Goal: Task Accomplishment & Management: Manage account settings

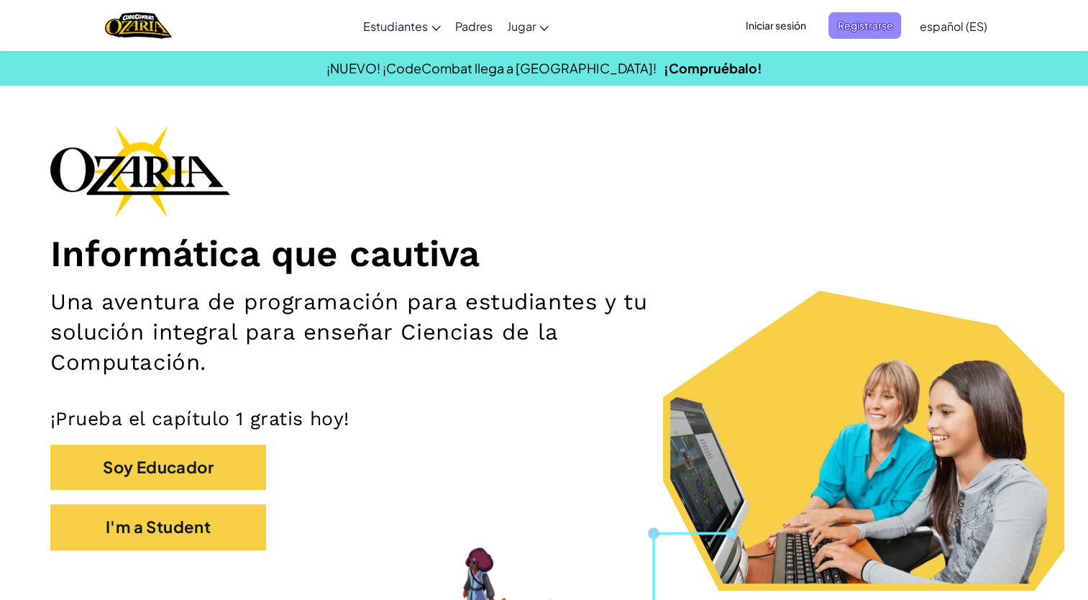
click at [878, 19] on span "Registrarse" at bounding box center [865, 25] width 73 height 27
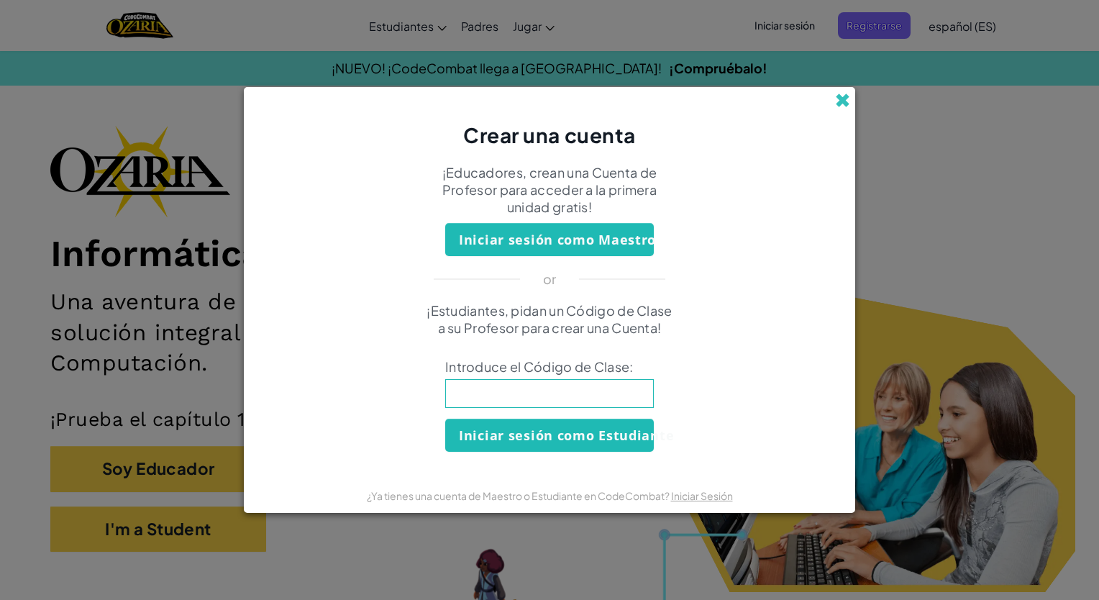
click at [844, 101] on span at bounding box center [842, 100] width 15 height 15
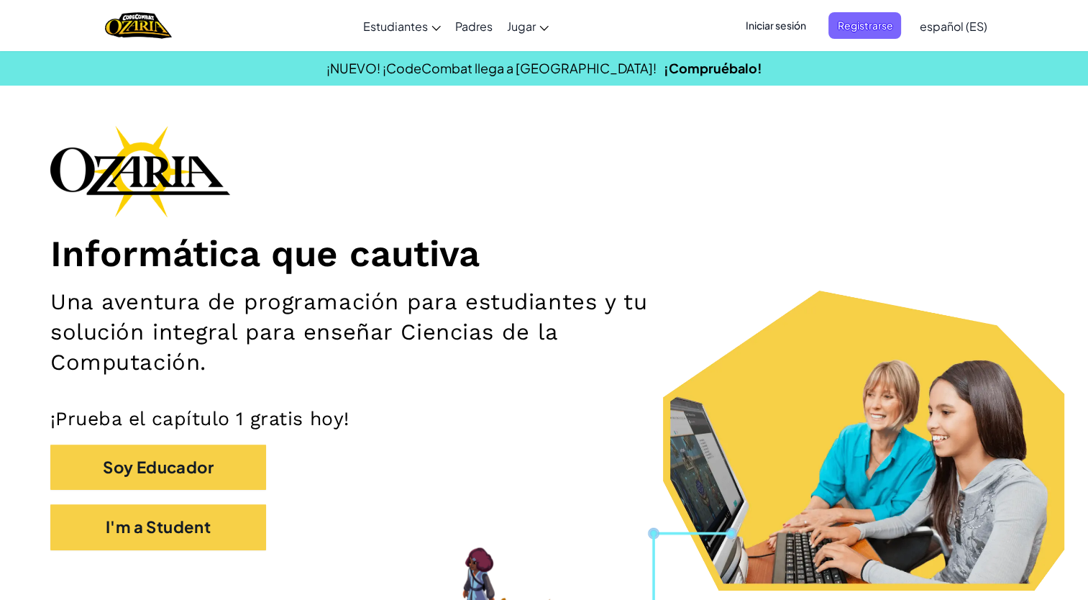
click at [783, 16] on span "Iniciar sesión" at bounding box center [776, 25] width 78 height 27
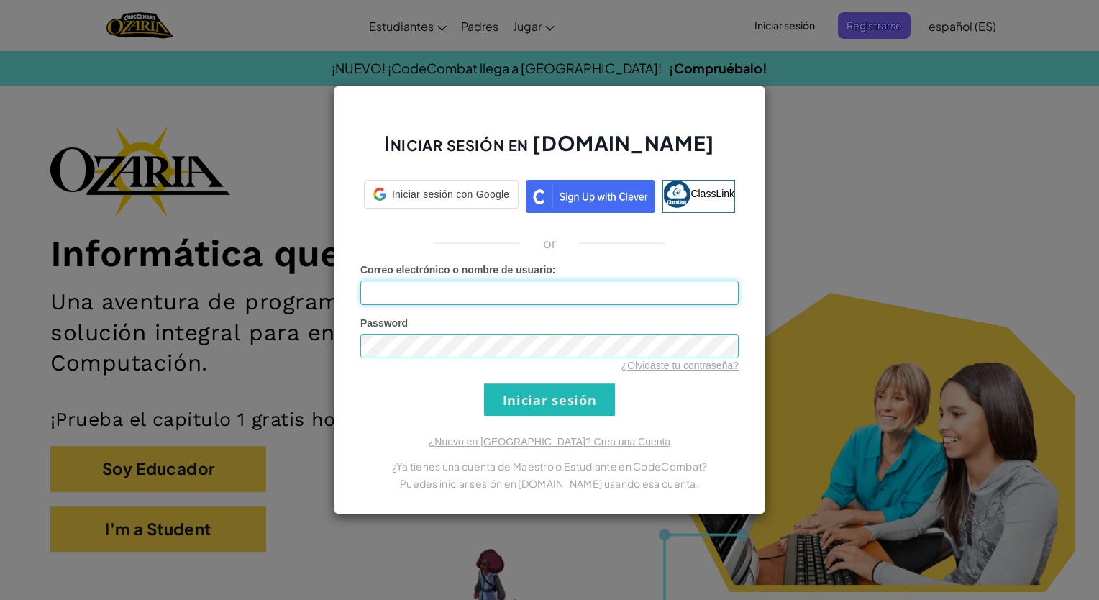
type input "[DEMOGRAPHIC_DATA]ww"
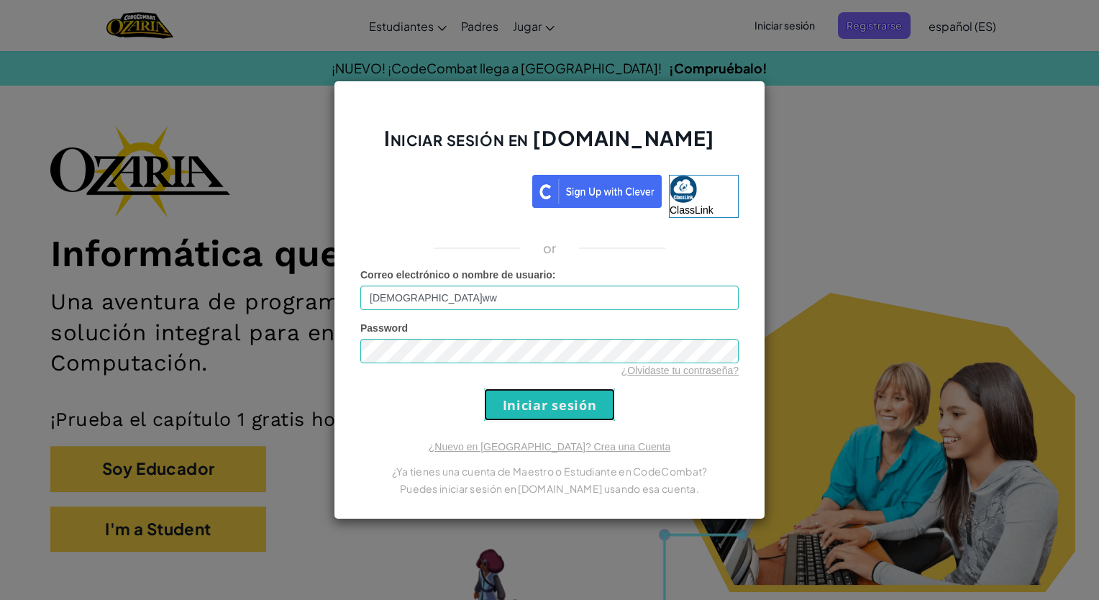
click at [522, 399] on input "Iniciar sesión" at bounding box center [549, 404] width 131 height 32
